Goal: Transaction & Acquisition: Book appointment/travel/reservation

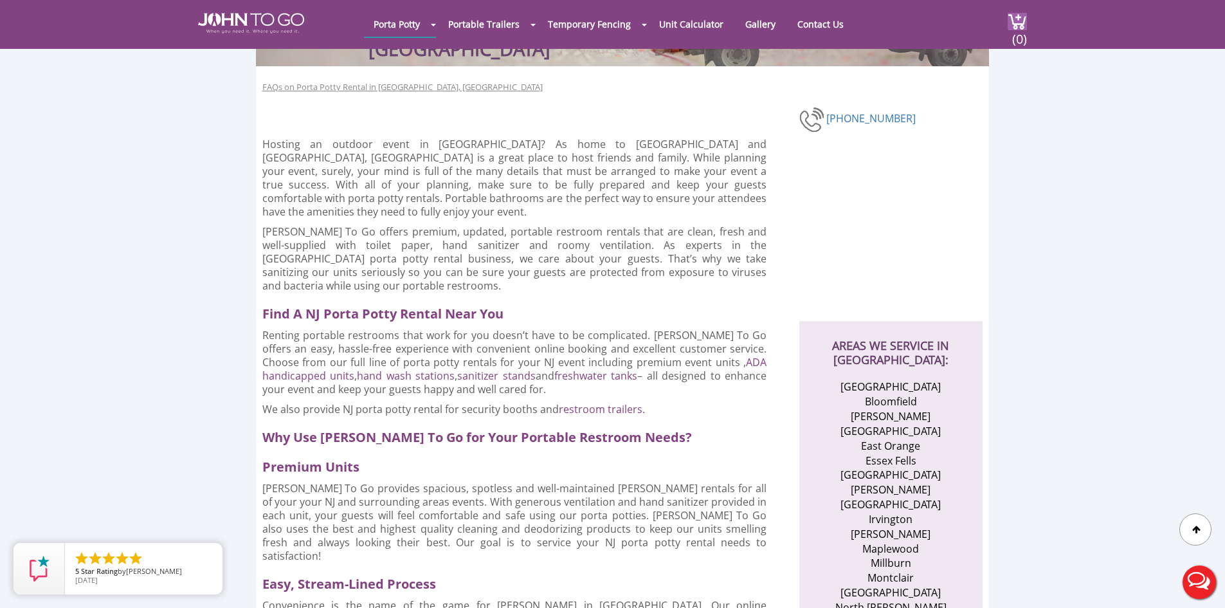
scroll to position [193, 0]
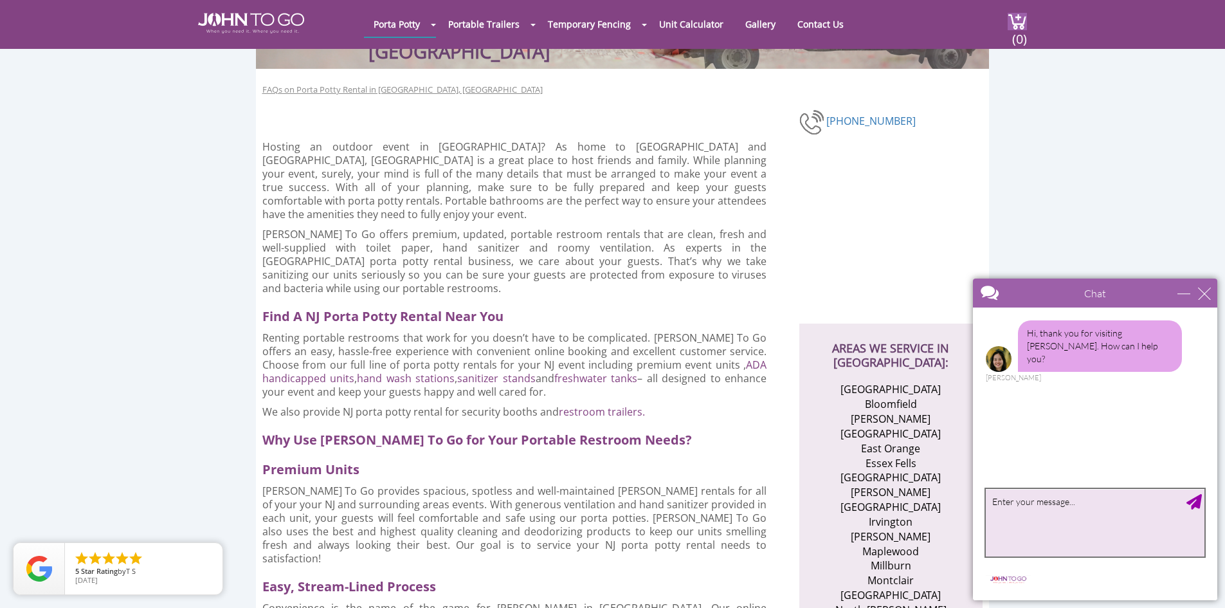
click at [1079, 508] on textarea "type your message" at bounding box center [1095, 523] width 219 height 68
type textarea "I was wondering if you would be able to do a last minute order for one standard…"
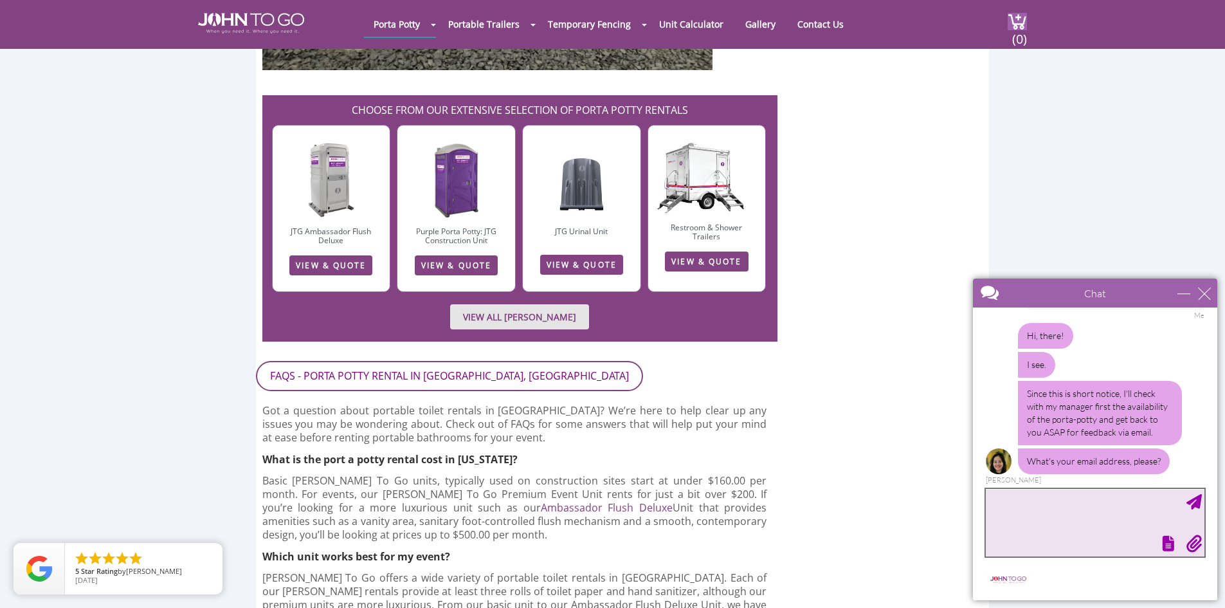
scroll to position [117, 0]
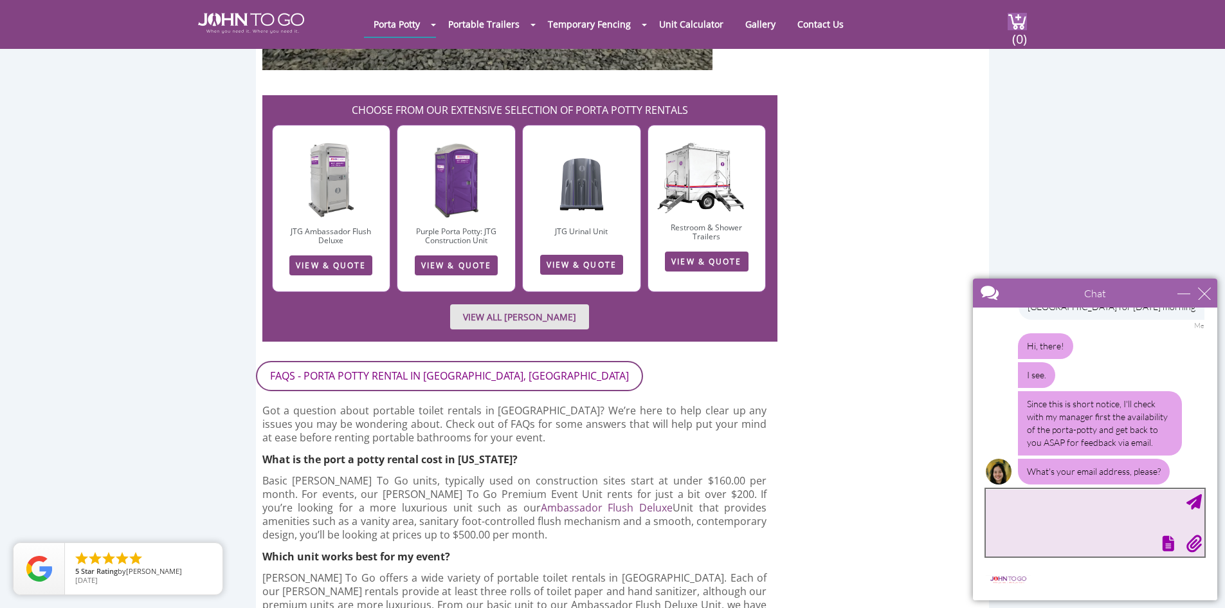
click at [1086, 519] on textarea "type your message" at bounding box center [1095, 523] width 219 height 68
type textarea "[EMAIL_ADDRESS][DOMAIN_NAME]"
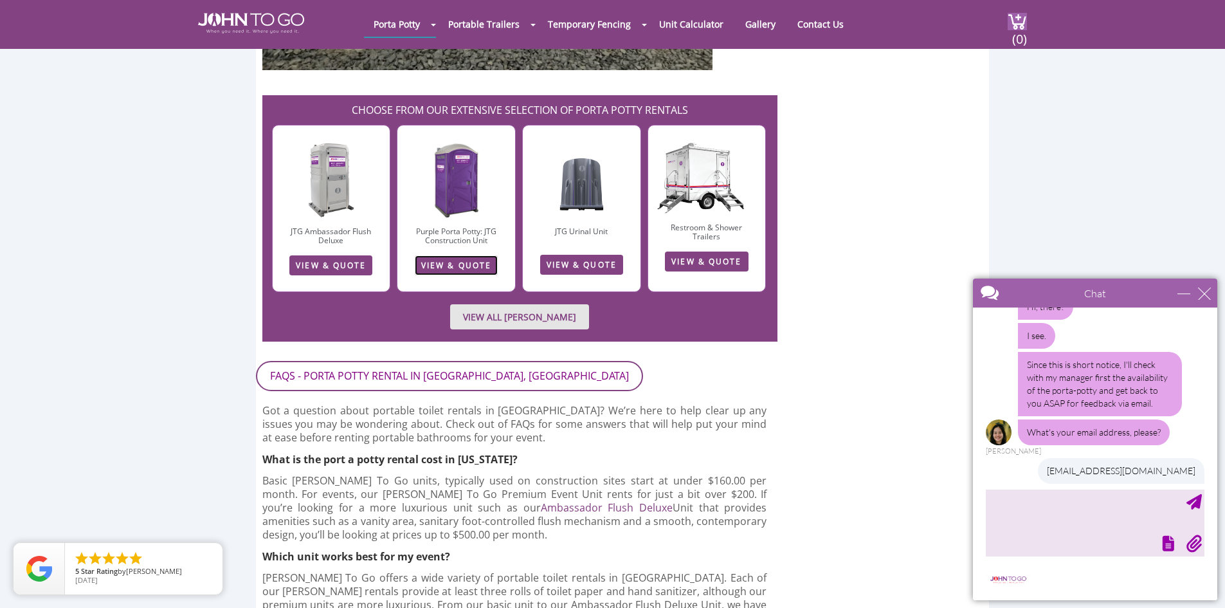
click at [465, 255] on link "VIEW & QUOTE" at bounding box center [456, 265] width 83 height 20
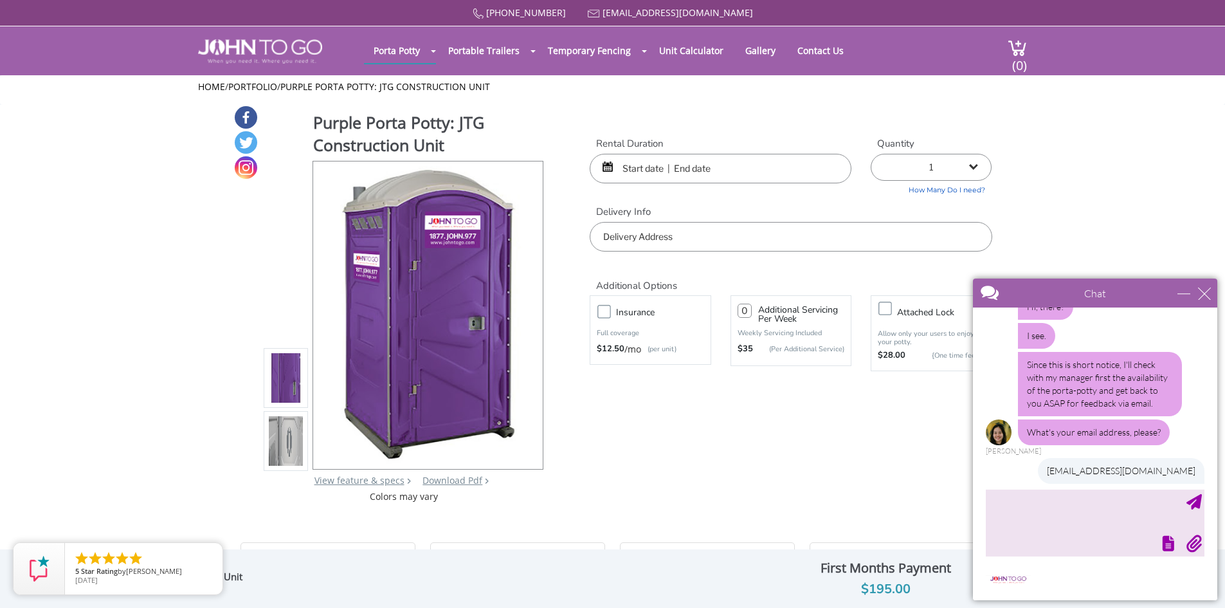
click at [727, 172] on input "text" at bounding box center [721, 169] width 262 height 30
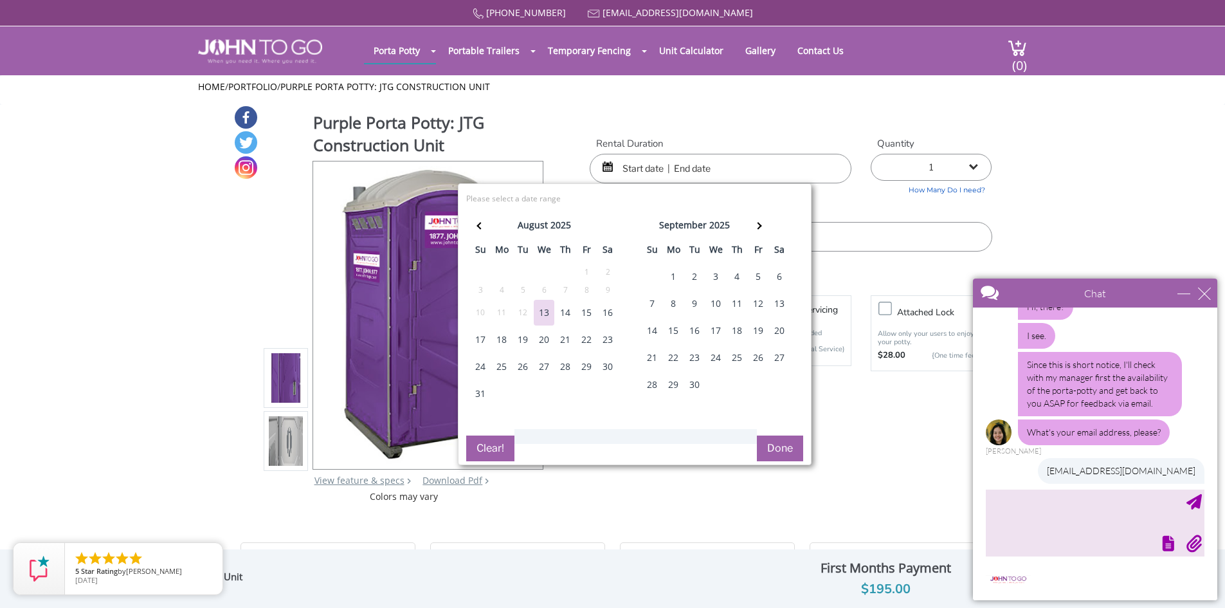
scroll to position [235, 0]
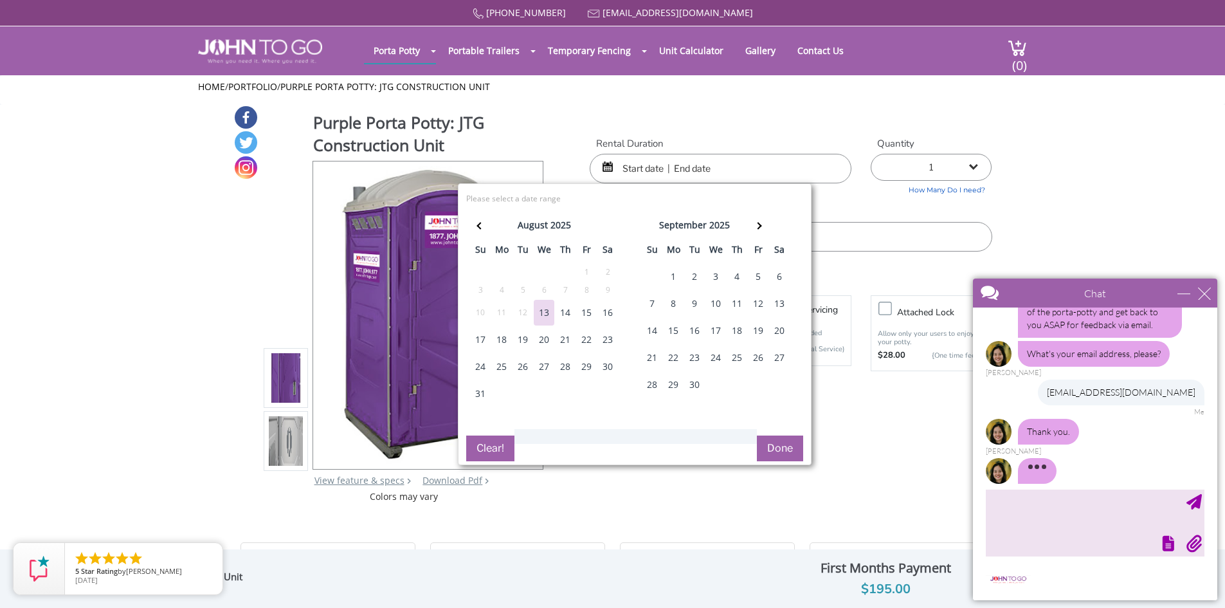
click at [569, 312] on div "14" at bounding box center [565, 313] width 21 height 26
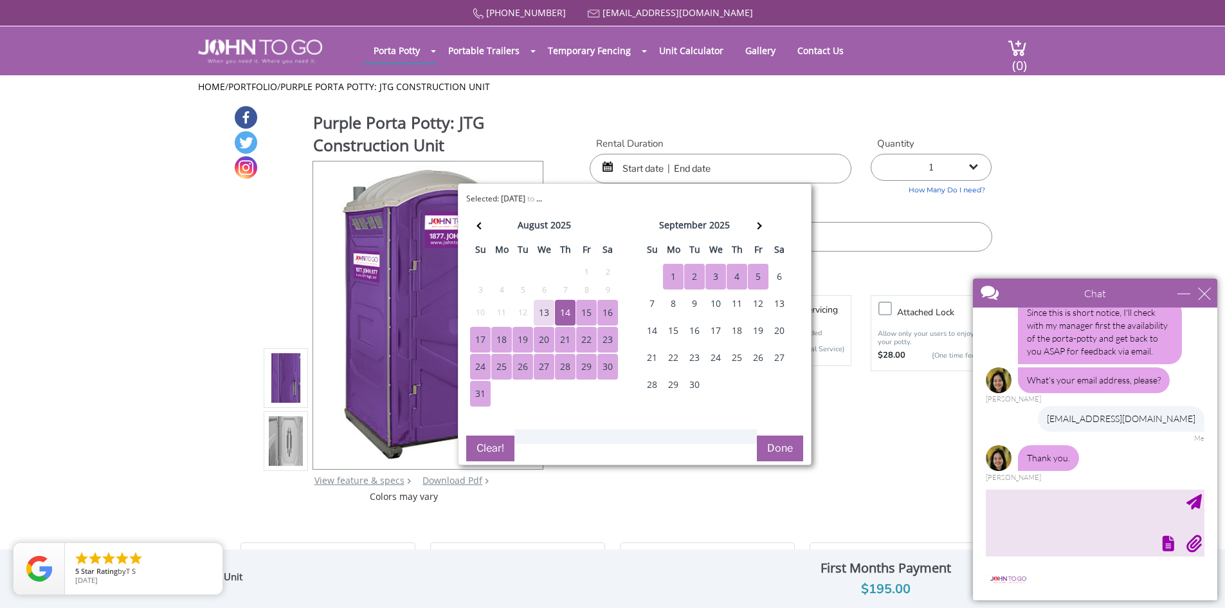
scroll to position [196, 0]
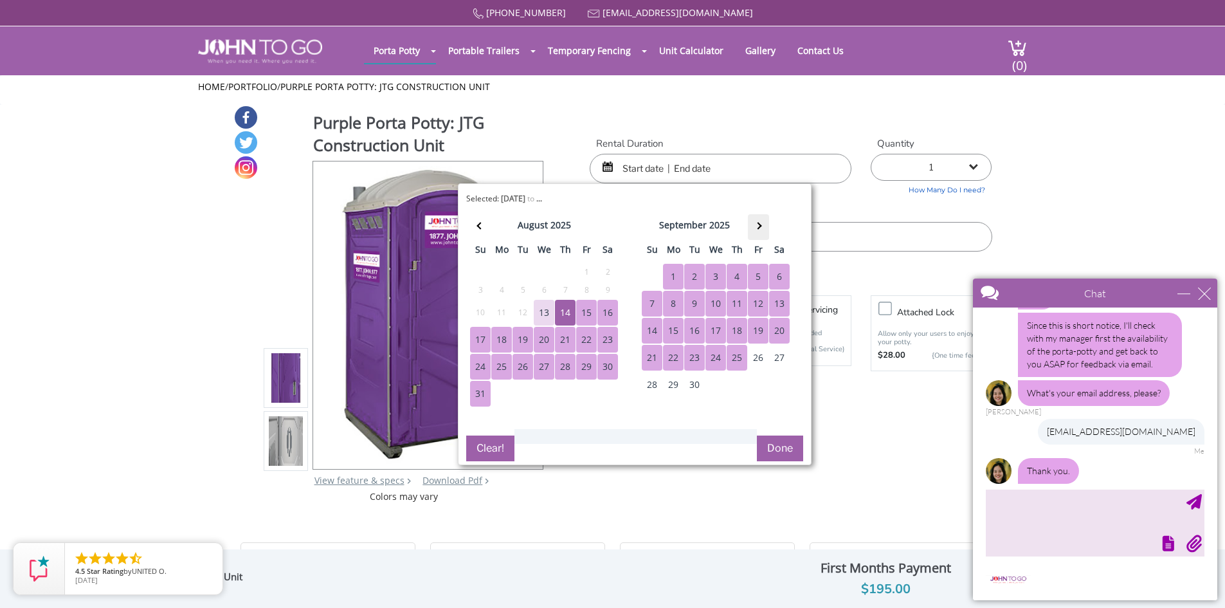
click at [758, 224] on span at bounding box center [757, 225] width 7 height 7
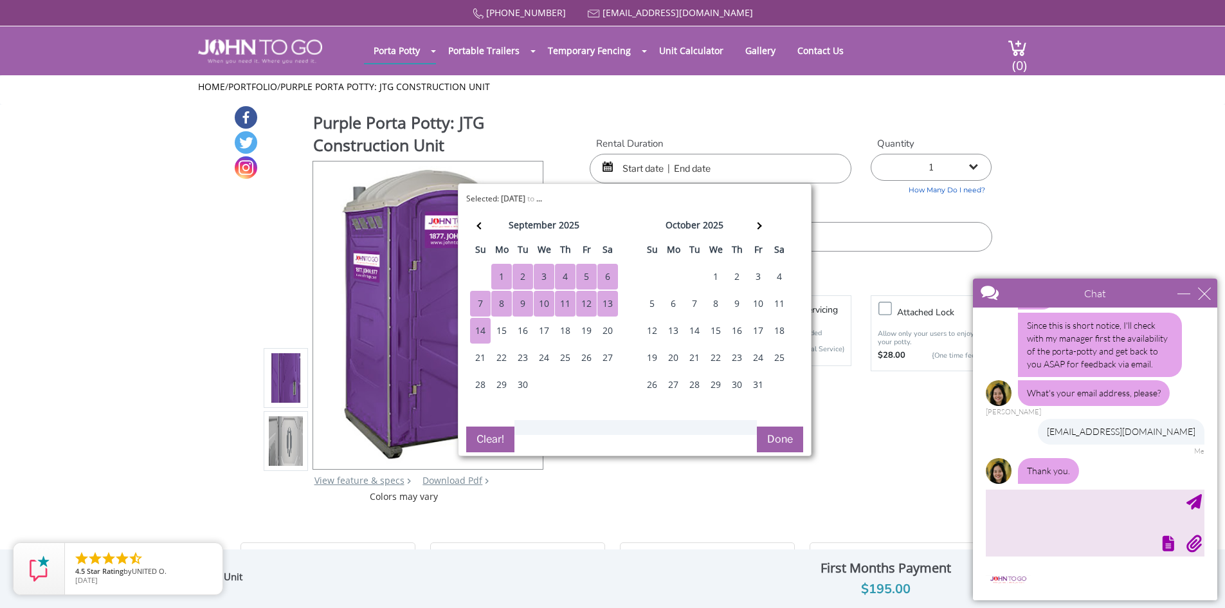
click at [486, 324] on div "14" at bounding box center [480, 331] width 21 height 26
type input "[DATE] to [DATE]"
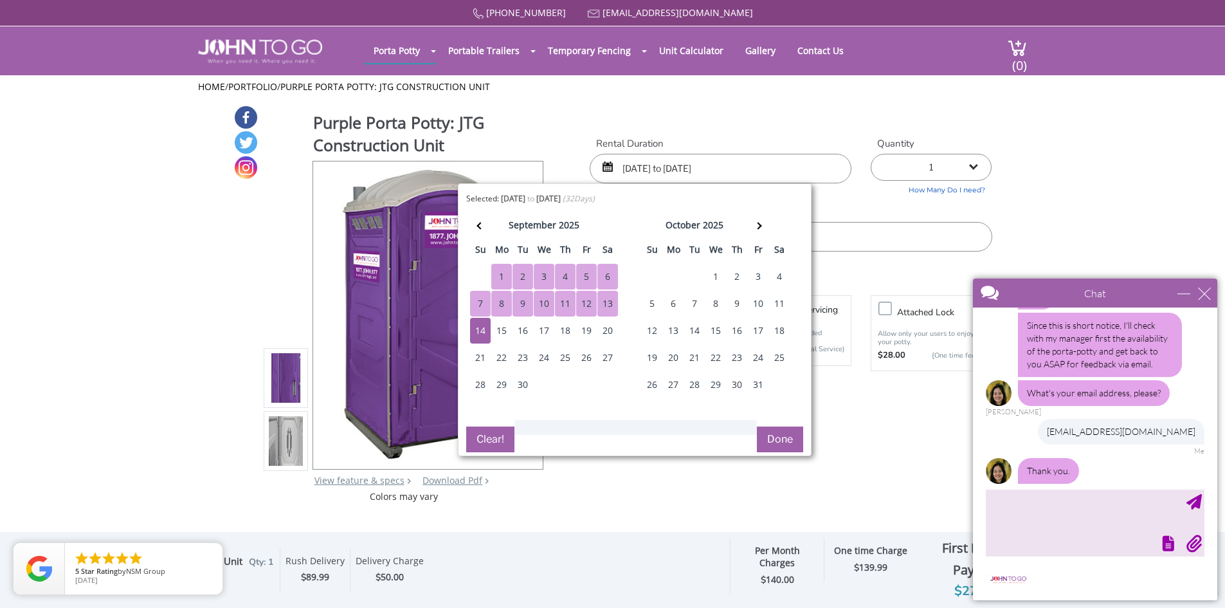
click at [775, 439] on button "Done" at bounding box center [780, 439] width 46 height 26
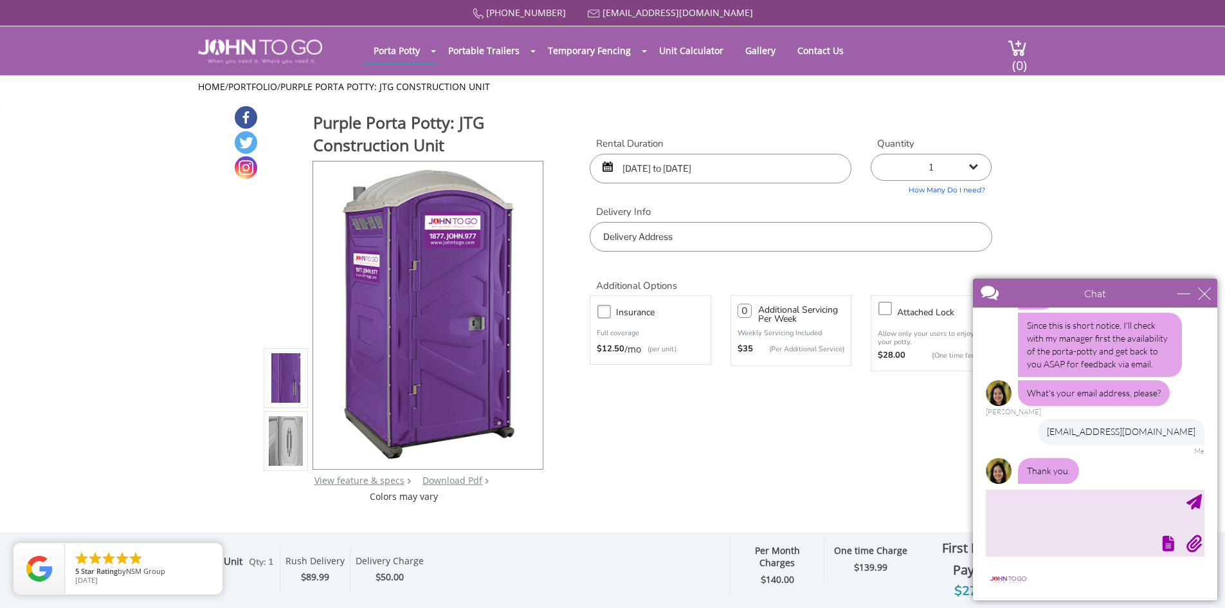
scroll to position [237, 0]
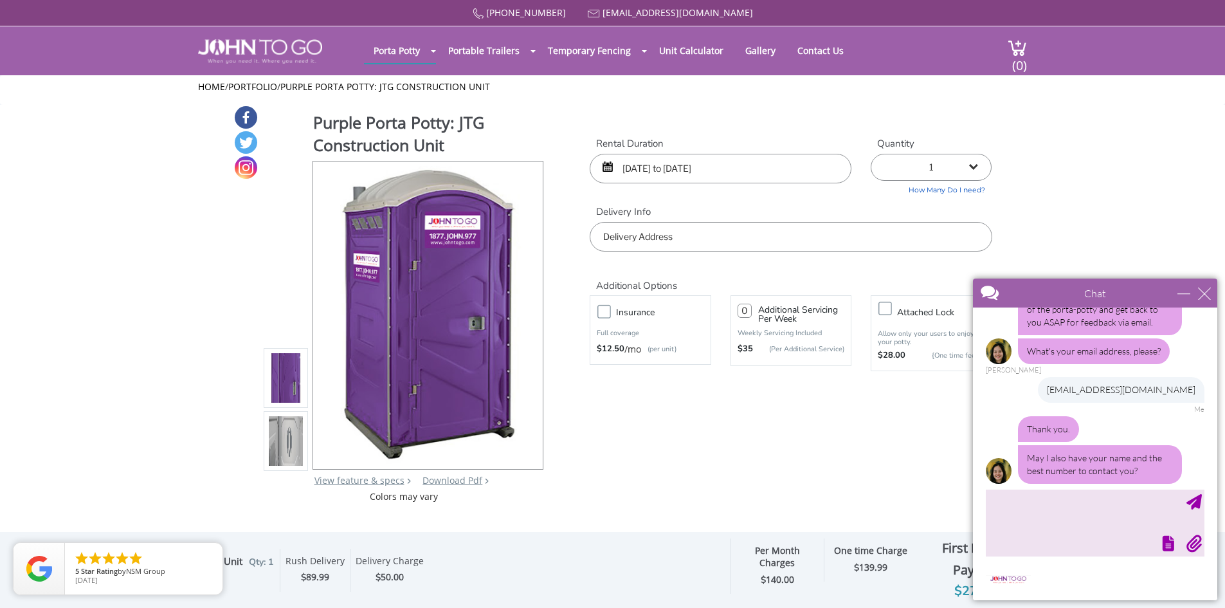
click at [780, 238] on input "text" at bounding box center [791, 237] width 402 height 30
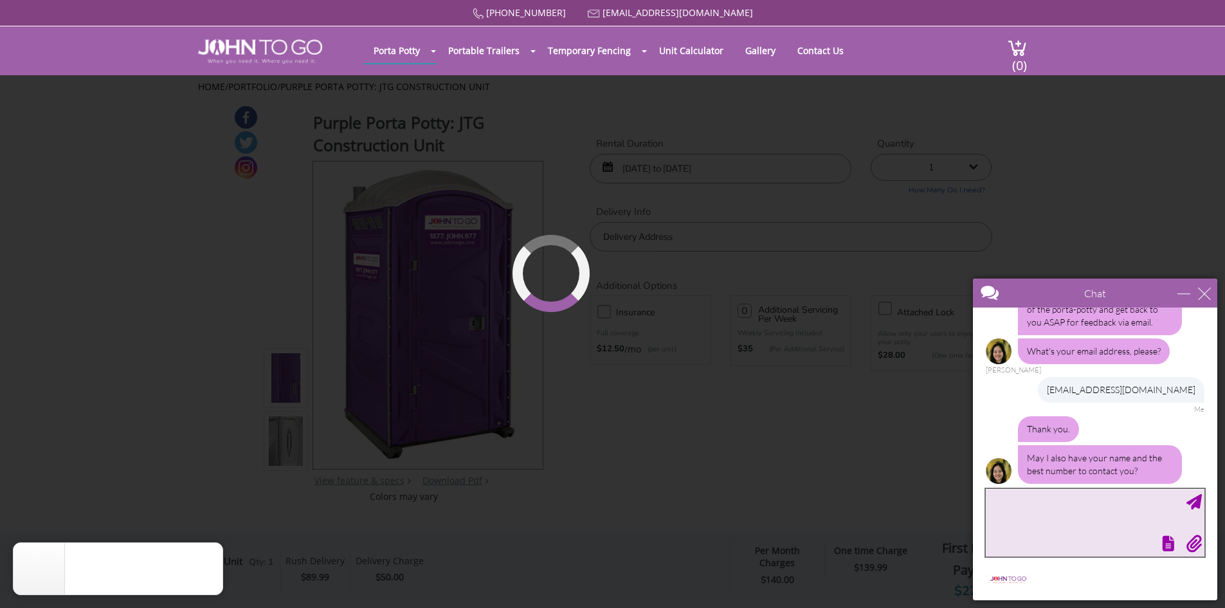
click at [1055, 501] on textarea "type your message" at bounding box center [1095, 523] width 219 height 68
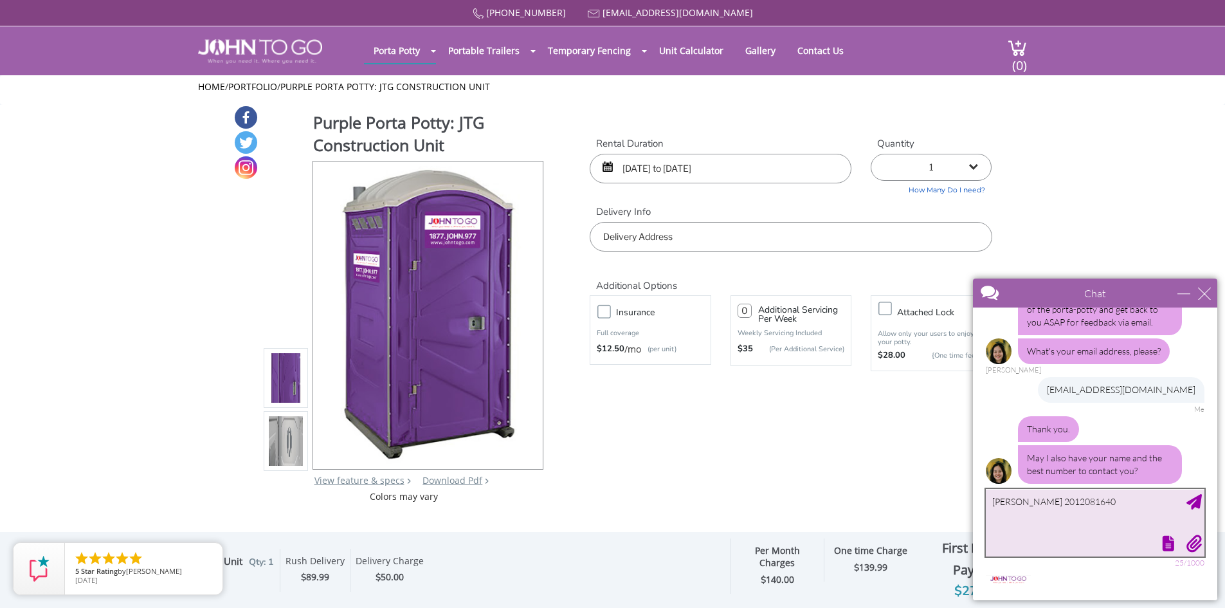
type textarea "[PERSON_NAME] 2012081640"
click at [1197, 499] on div "Send Message" at bounding box center [1194, 501] width 15 height 15
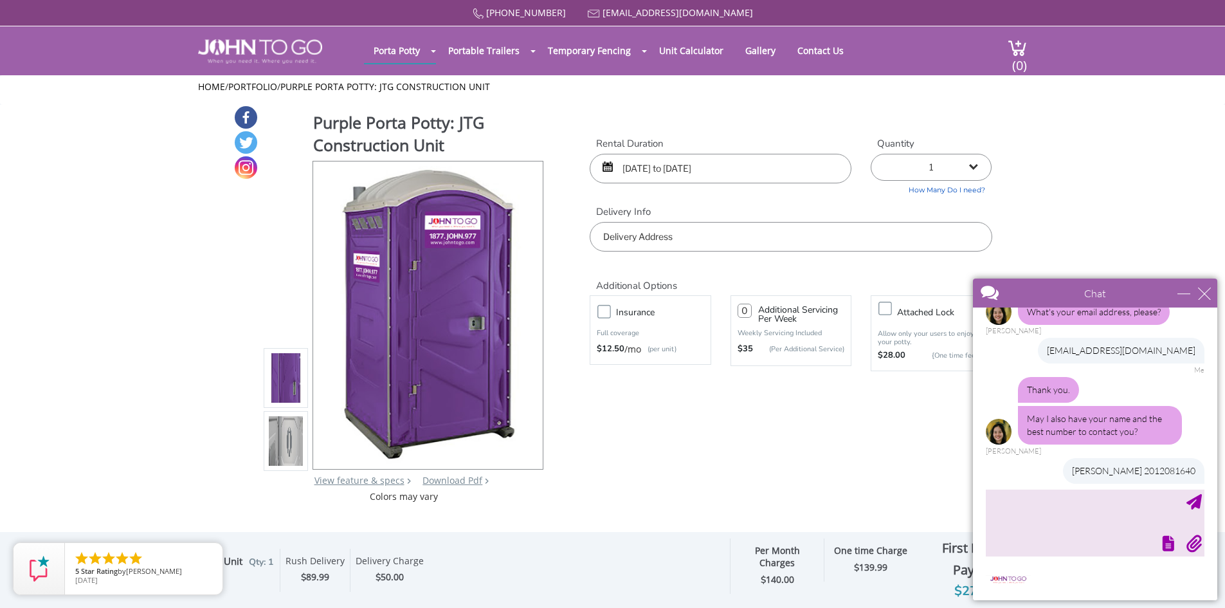
click at [801, 424] on div "Purple Porta Potty: JTG Construction Unit View feature & specs Download Pdf Pro…" at bounding box center [612, 304] width 759 height 398
click at [1205, 290] on div "close" at bounding box center [1204, 293] width 13 height 13
type input "Continue Chat"
type input "End Chat"
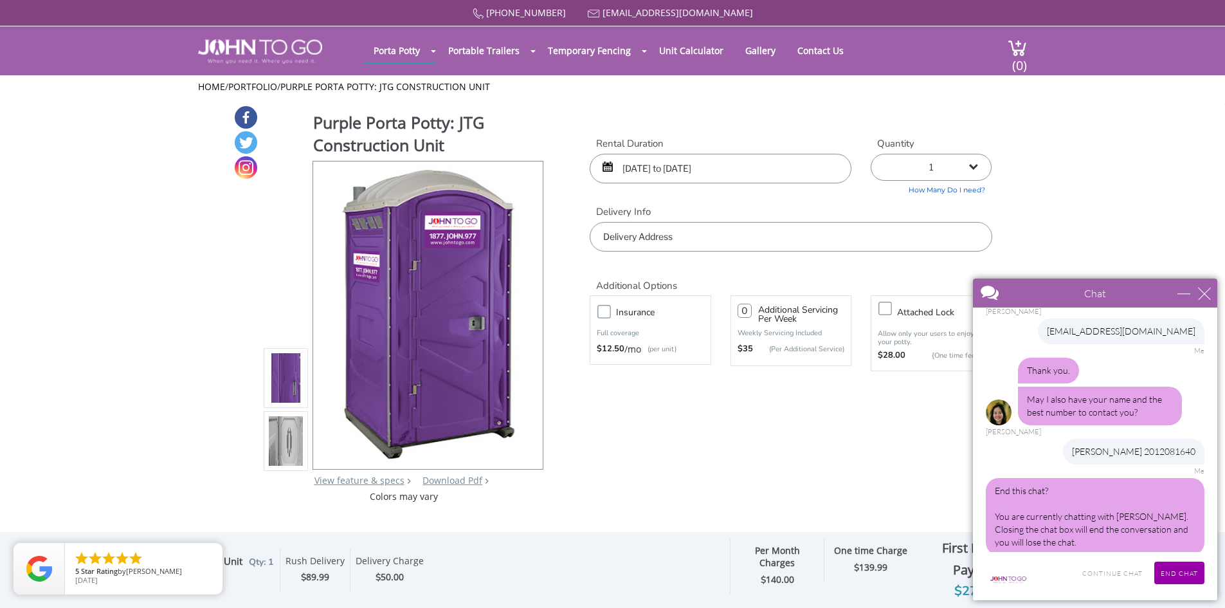
click at [893, 225] on input "text" at bounding box center [791, 237] width 402 height 30
click at [1118, 570] on input "Continue Chat" at bounding box center [1112, 572] width 73 height 23
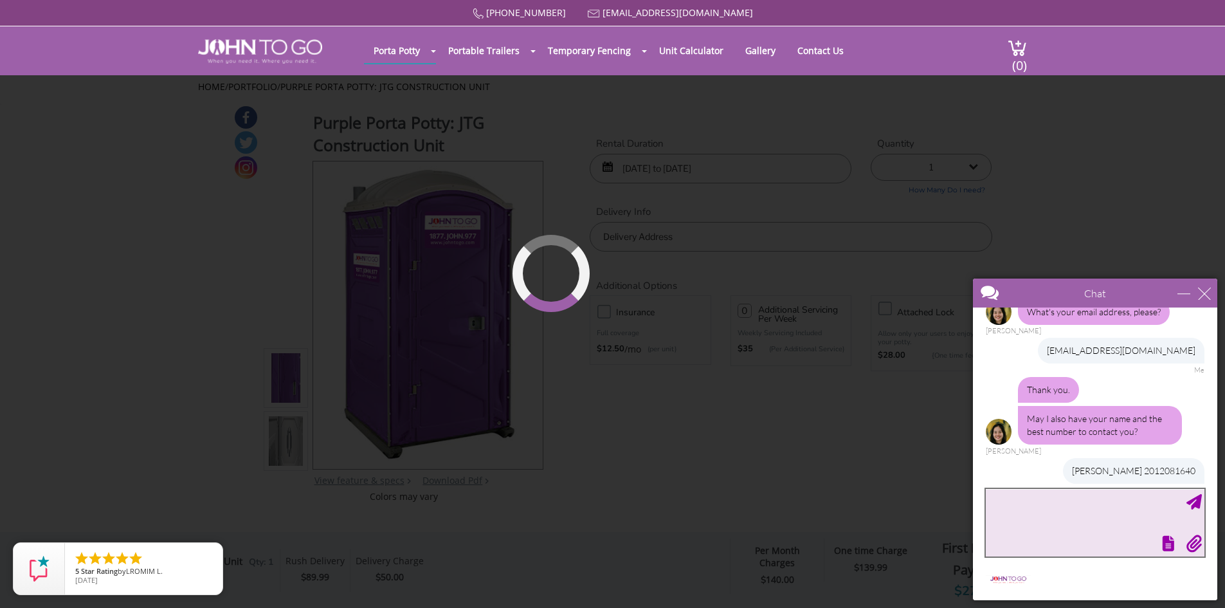
scroll to position [316, 0]
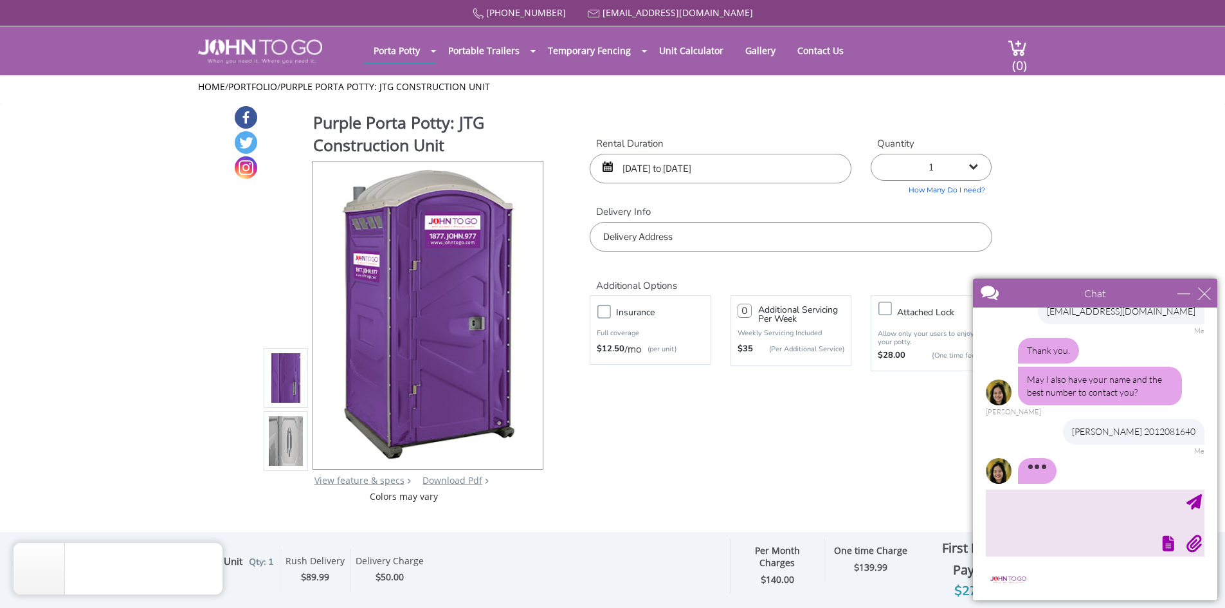
click at [713, 235] on input "text" at bounding box center [791, 237] width 402 height 30
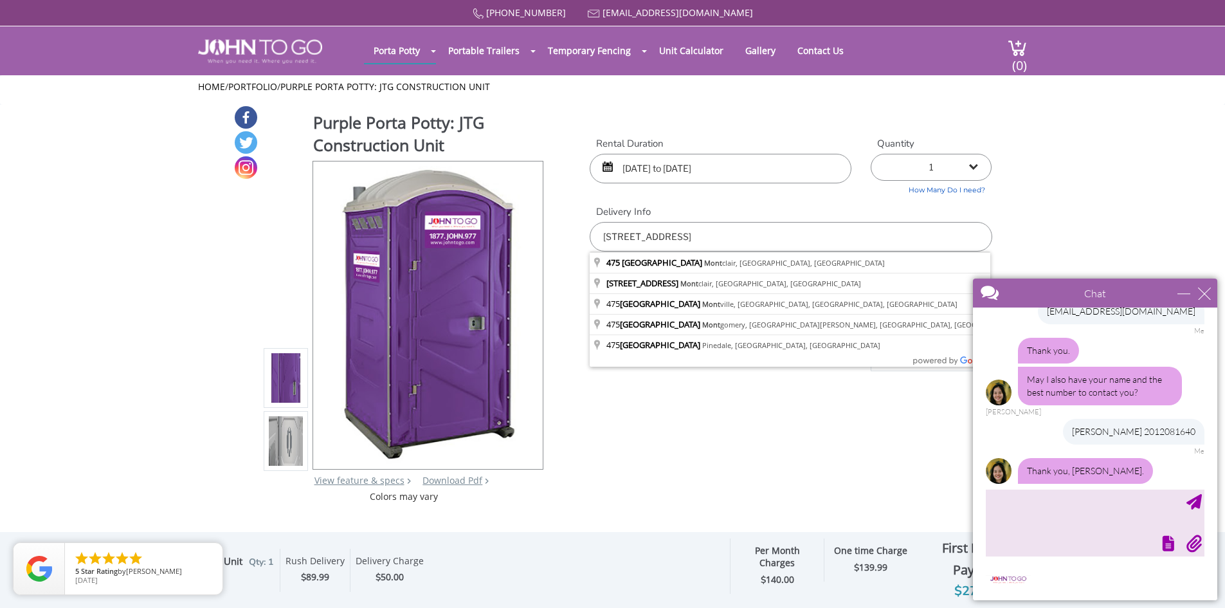
type input "[STREET_ADDRESS]"
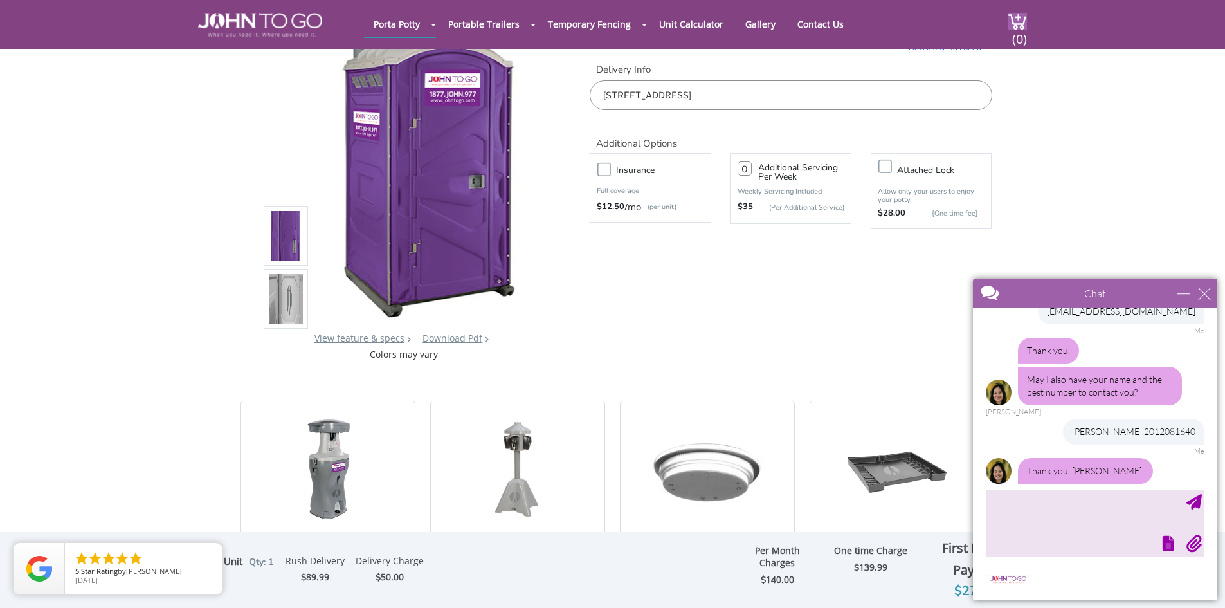
scroll to position [0, 0]
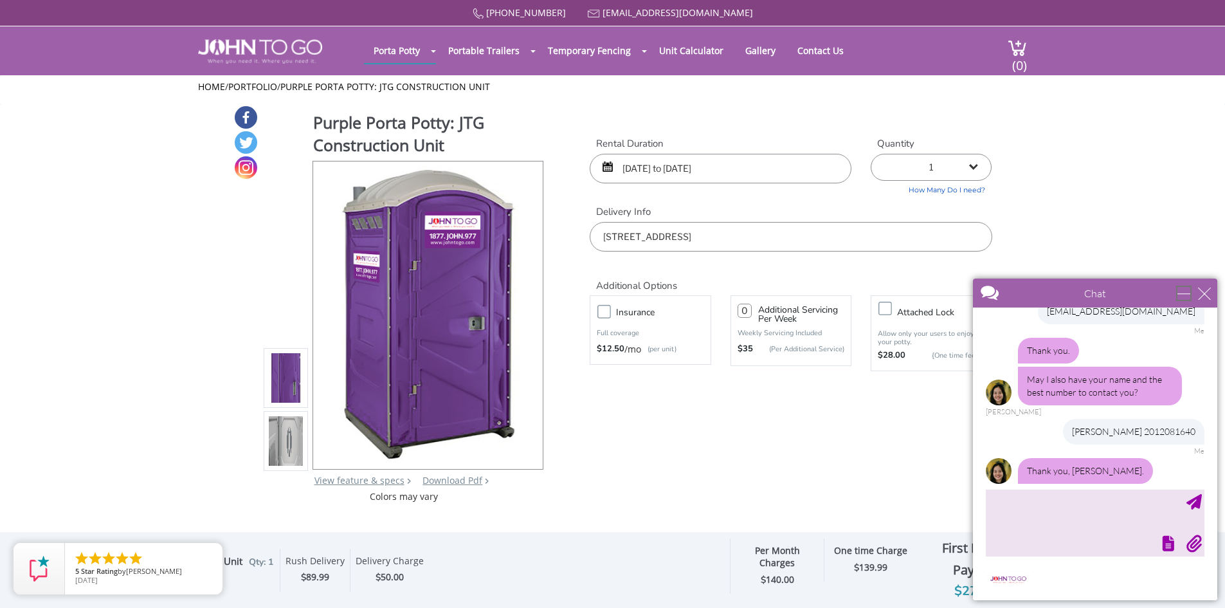
click at [1183, 297] on div "minimize" at bounding box center [1184, 293] width 13 height 13
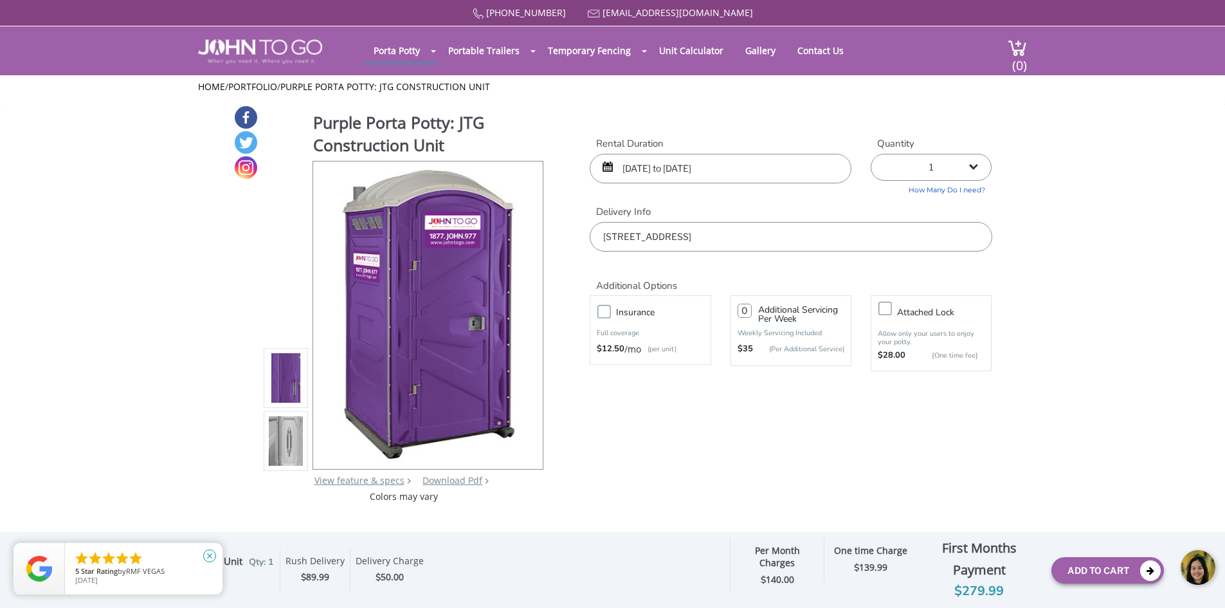
click at [208, 555] on icon "close" at bounding box center [209, 555] width 13 height 13
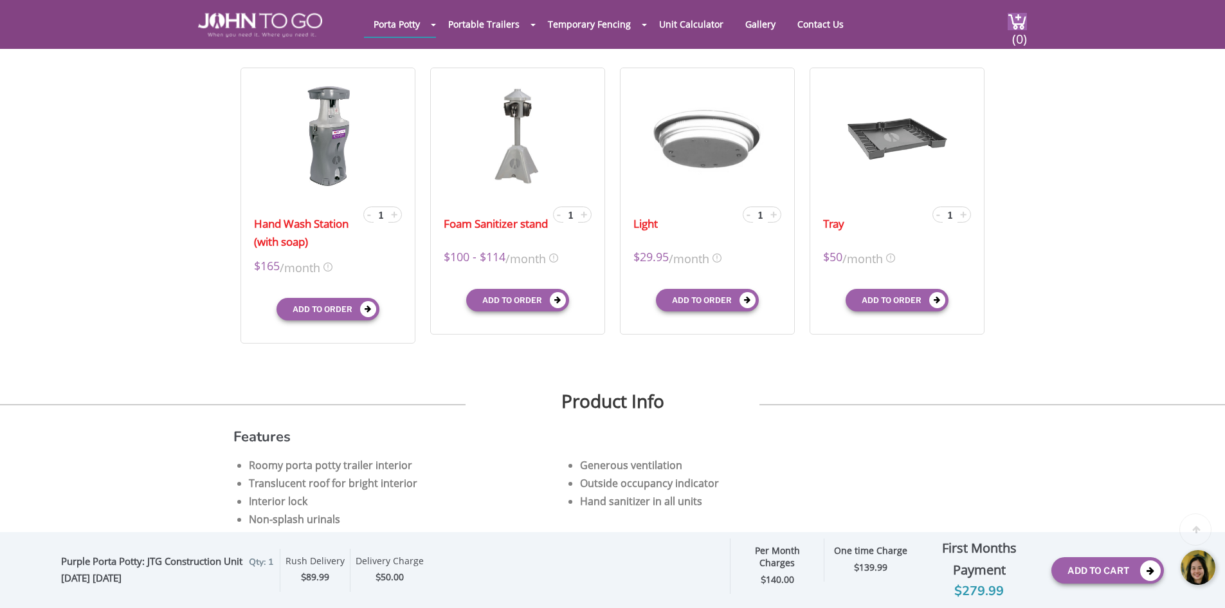
scroll to position [450, 0]
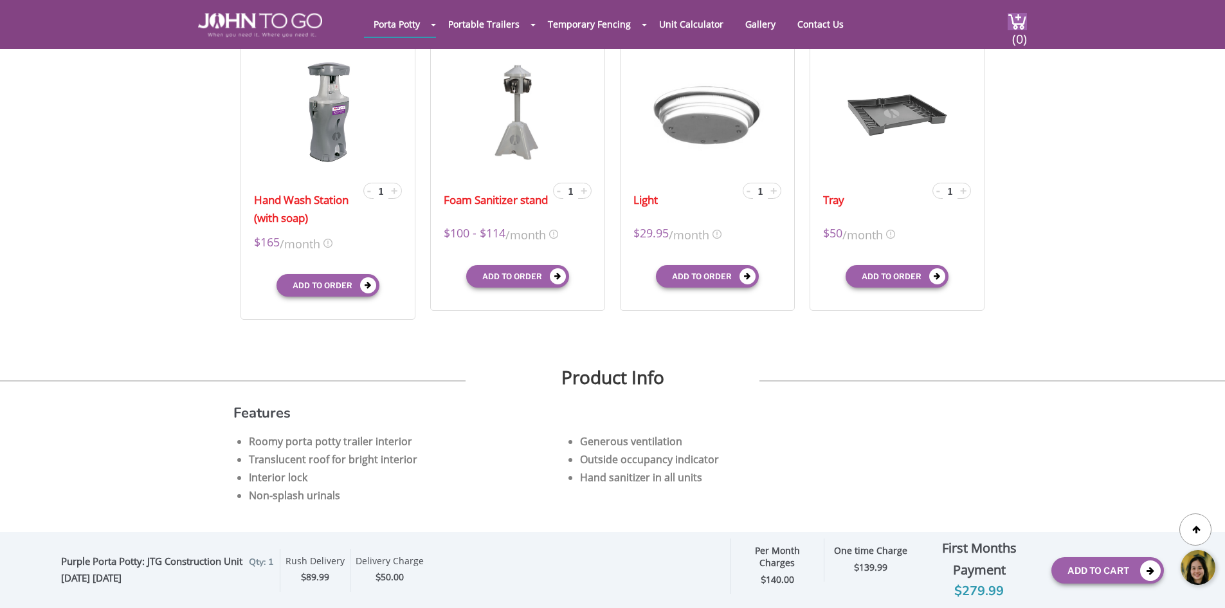
click at [1202, 566] on div at bounding box center [1199, 568] width 39 height 39
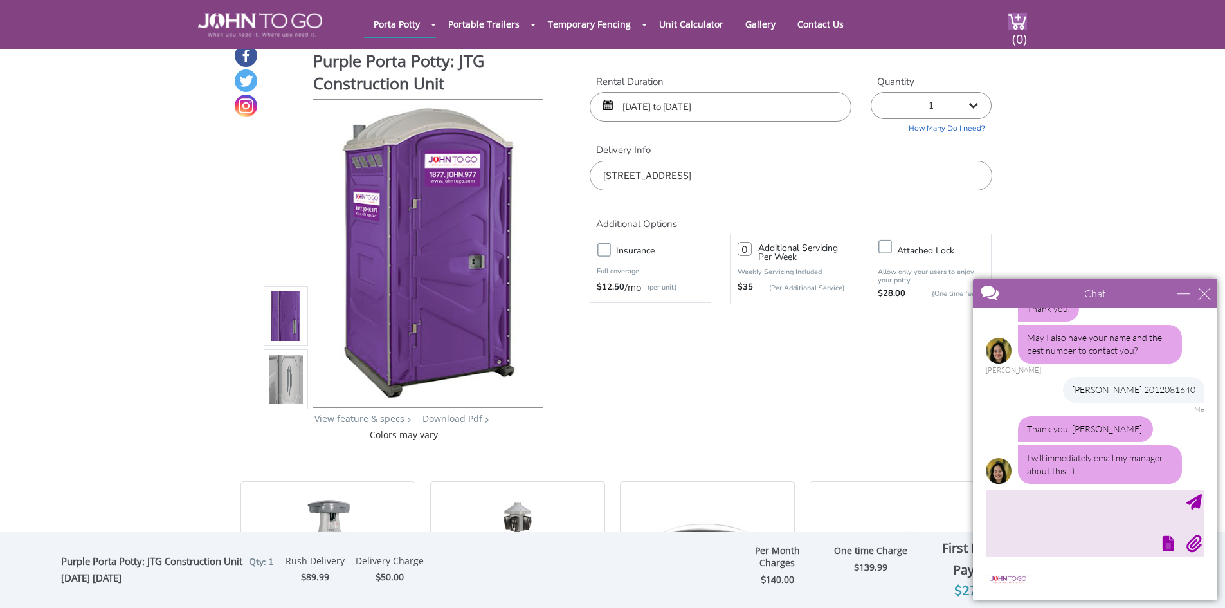
scroll to position [0, 0]
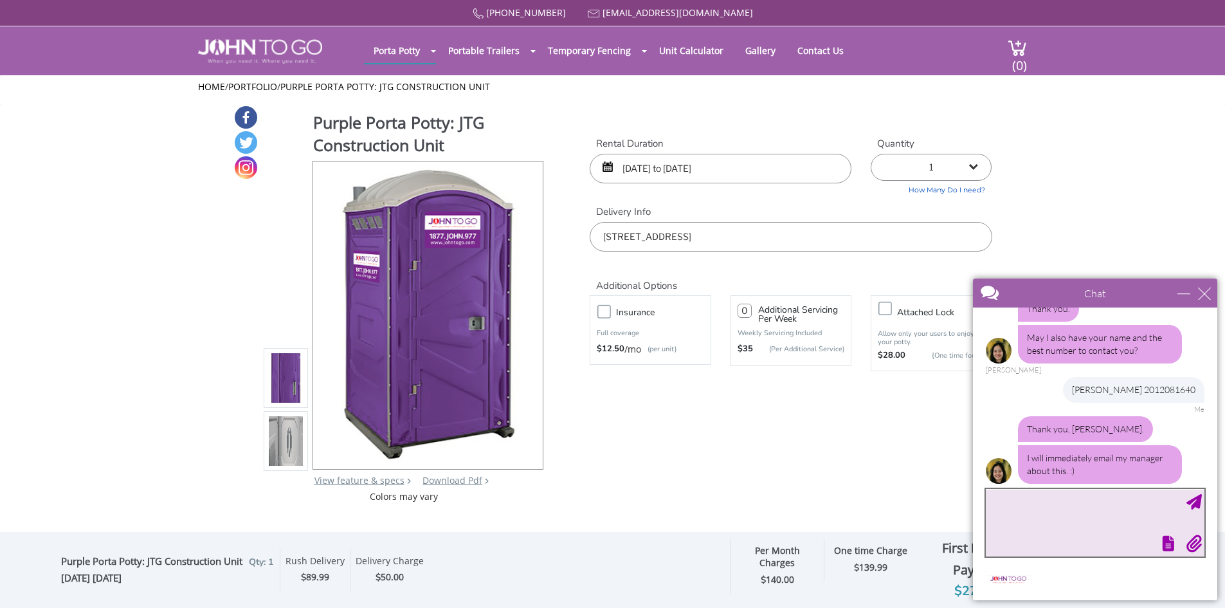
click at [1031, 511] on textarea "type your message" at bounding box center [1095, 523] width 219 height 68
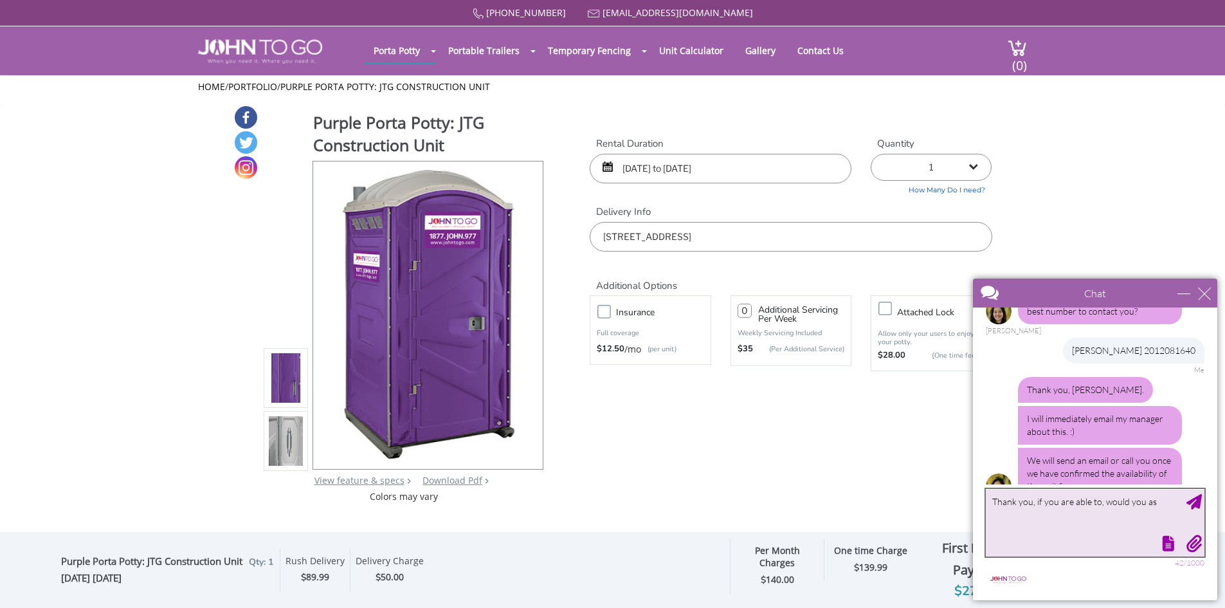
scroll to position [451, 0]
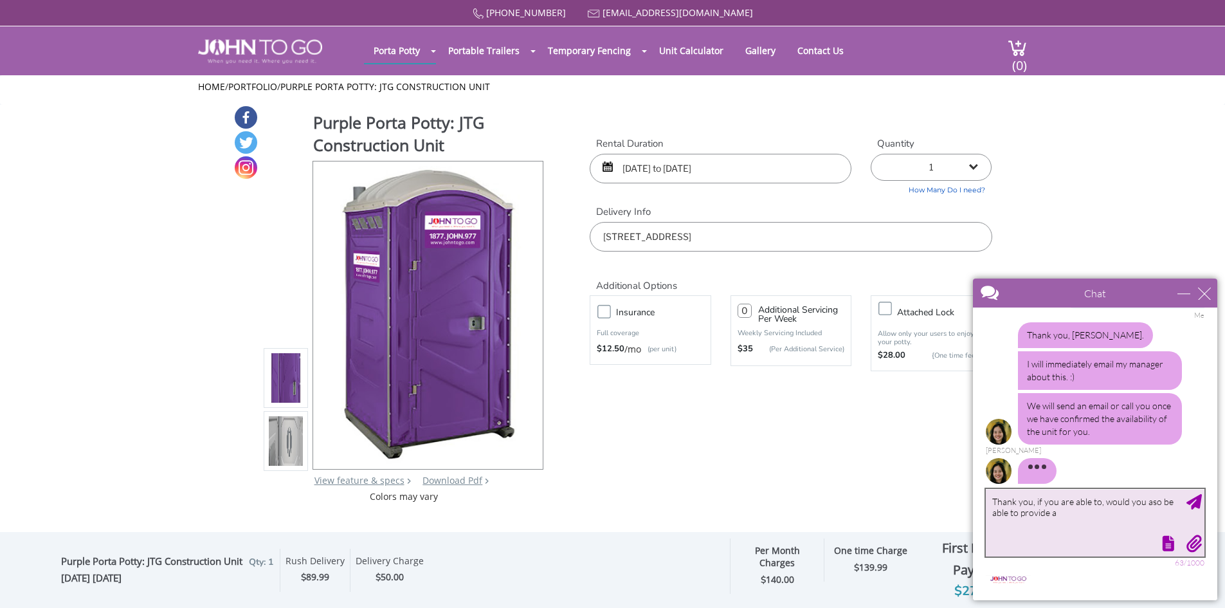
type textarea "Thank you, if you are able to, would you aso be able to provide a"
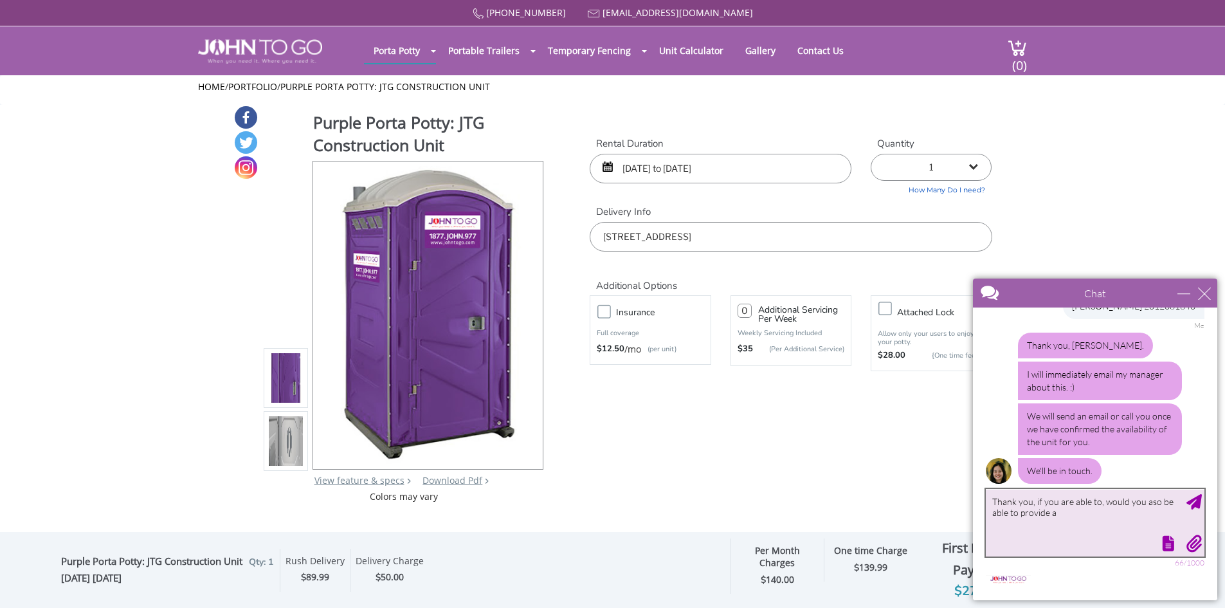
drag, startPoint x: 1064, startPoint y: 518, endPoint x: 970, endPoint y: 493, distance: 96.7
click at [970, 493] on body "Chat Email [EMAIL_ADDRESS][DOMAIN_NAME] Your Question * Email * [EMAIL_ADDRESS]…" at bounding box center [1095, 439] width 260 height 337
click at [1201, 287] on div "close" at bounding box center [1204, 293] width 13 height 13
type input "Continue Chat"
type input "End Chat"
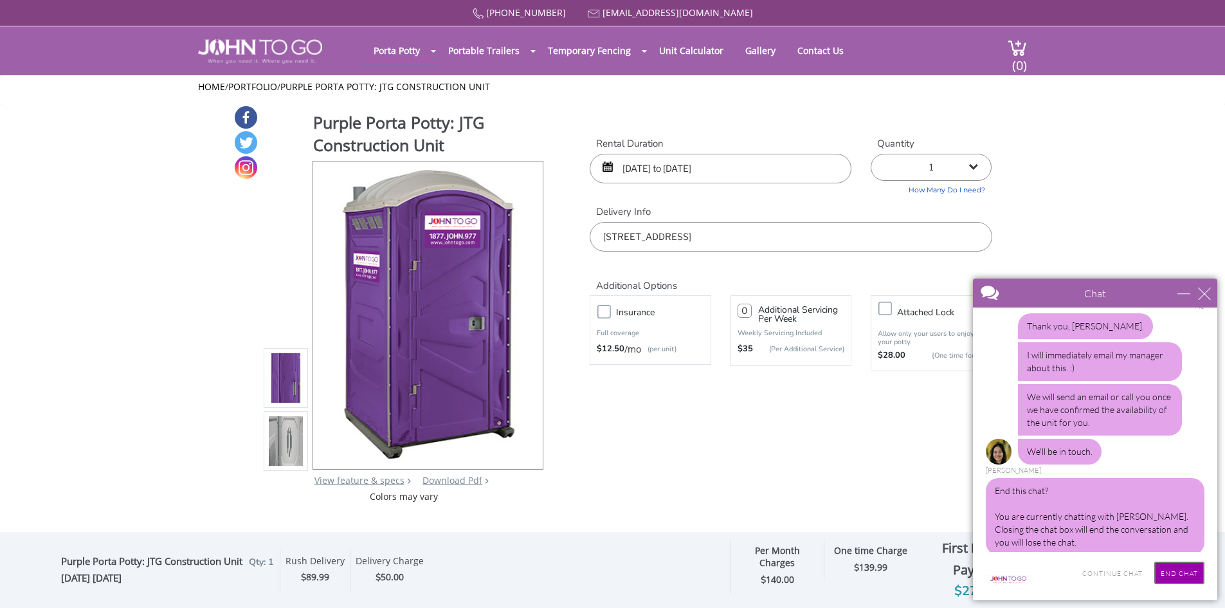
click at [1183, 572] on input "End Chat" at bounding box center [1179, 572] width 50 height 23
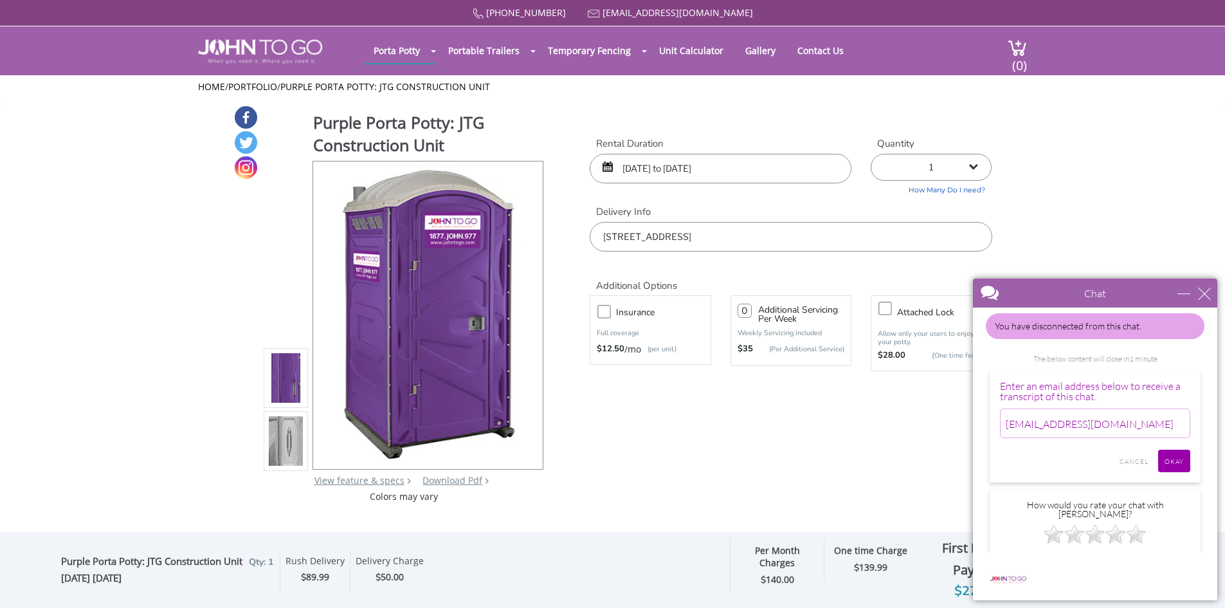
click at [697, 455] on div "Purple Porta Potty: JTG Construction Unit View feature & specs Download Pdf Pro…" at bounding box center [612, 304] width 759 height 398
click at [1207, 289] on div "close" at bounding box center [1204, 293] width 13 height 13
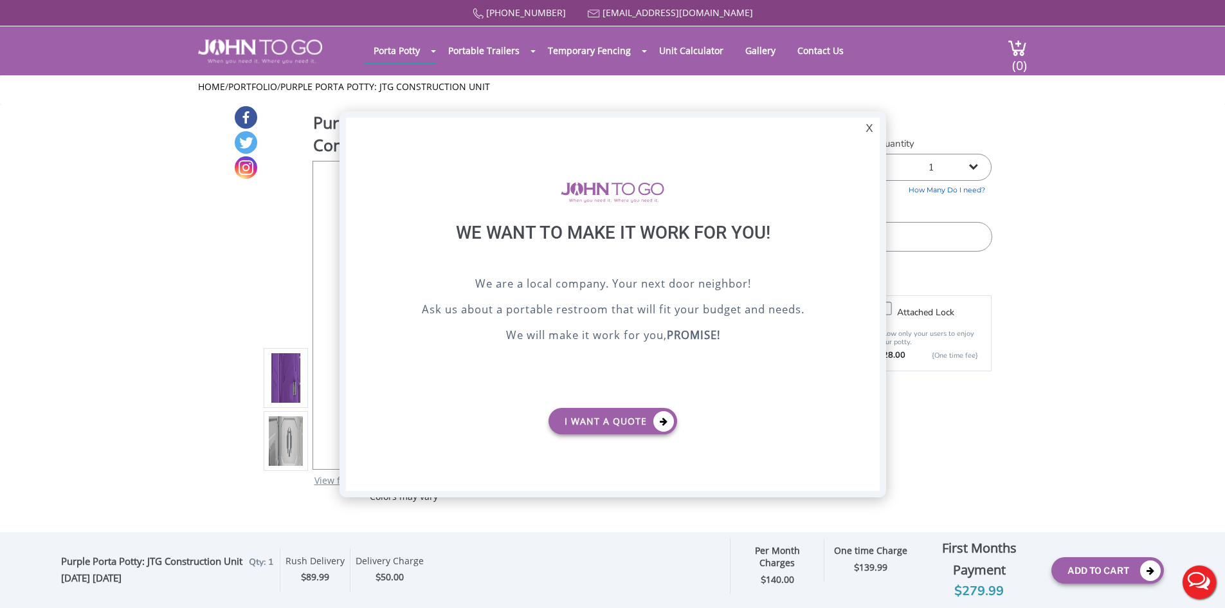
scroll to position [0, 0]
click at [867, 128] on div "X" at bounding box center [869, 129] width 20 height 22
